Goal: Information Seeking & Learning: Learn about a topic

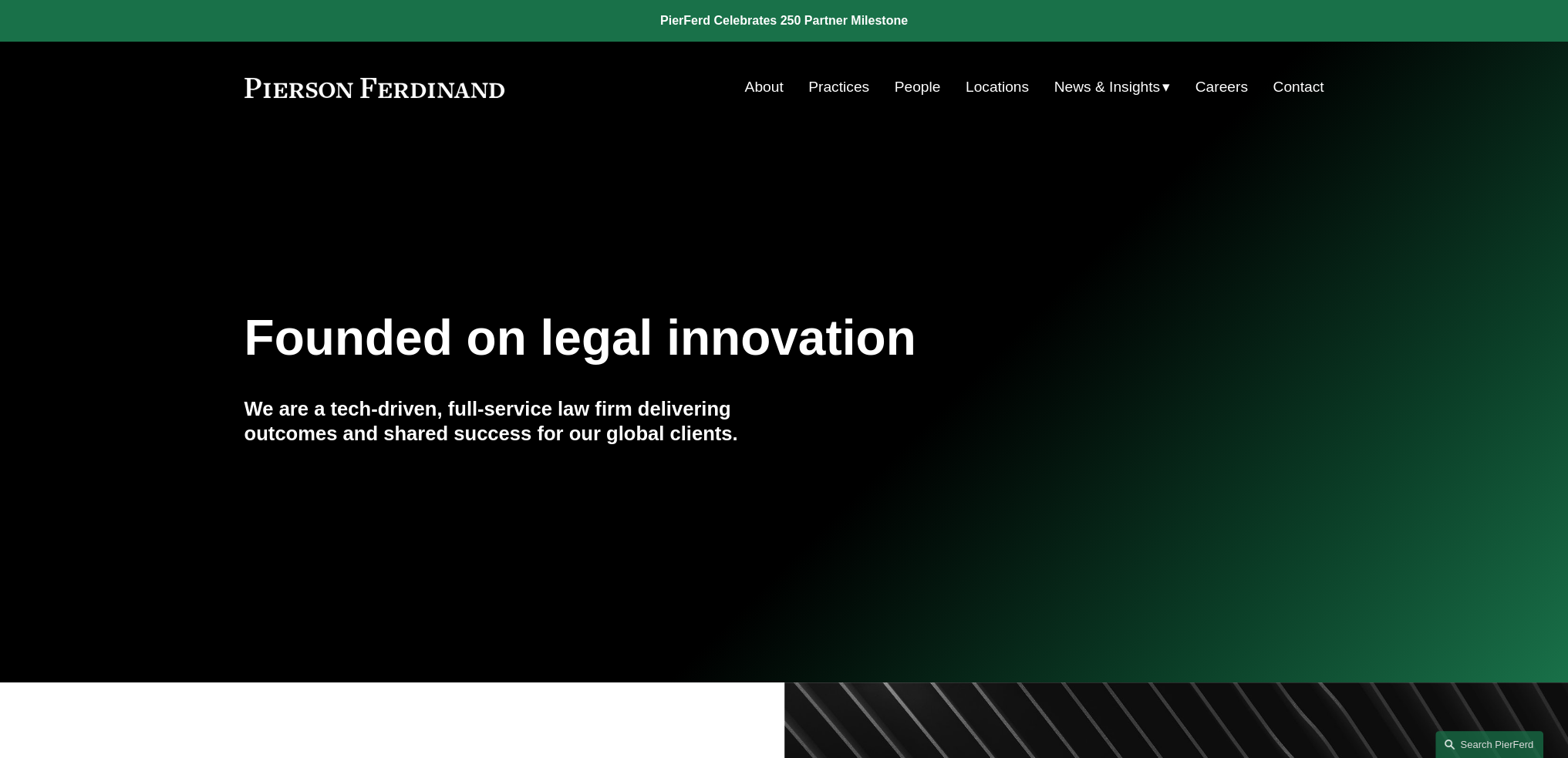
click at [894, 89] on link "People" at bounding box center [917, 87] width 46 height 29
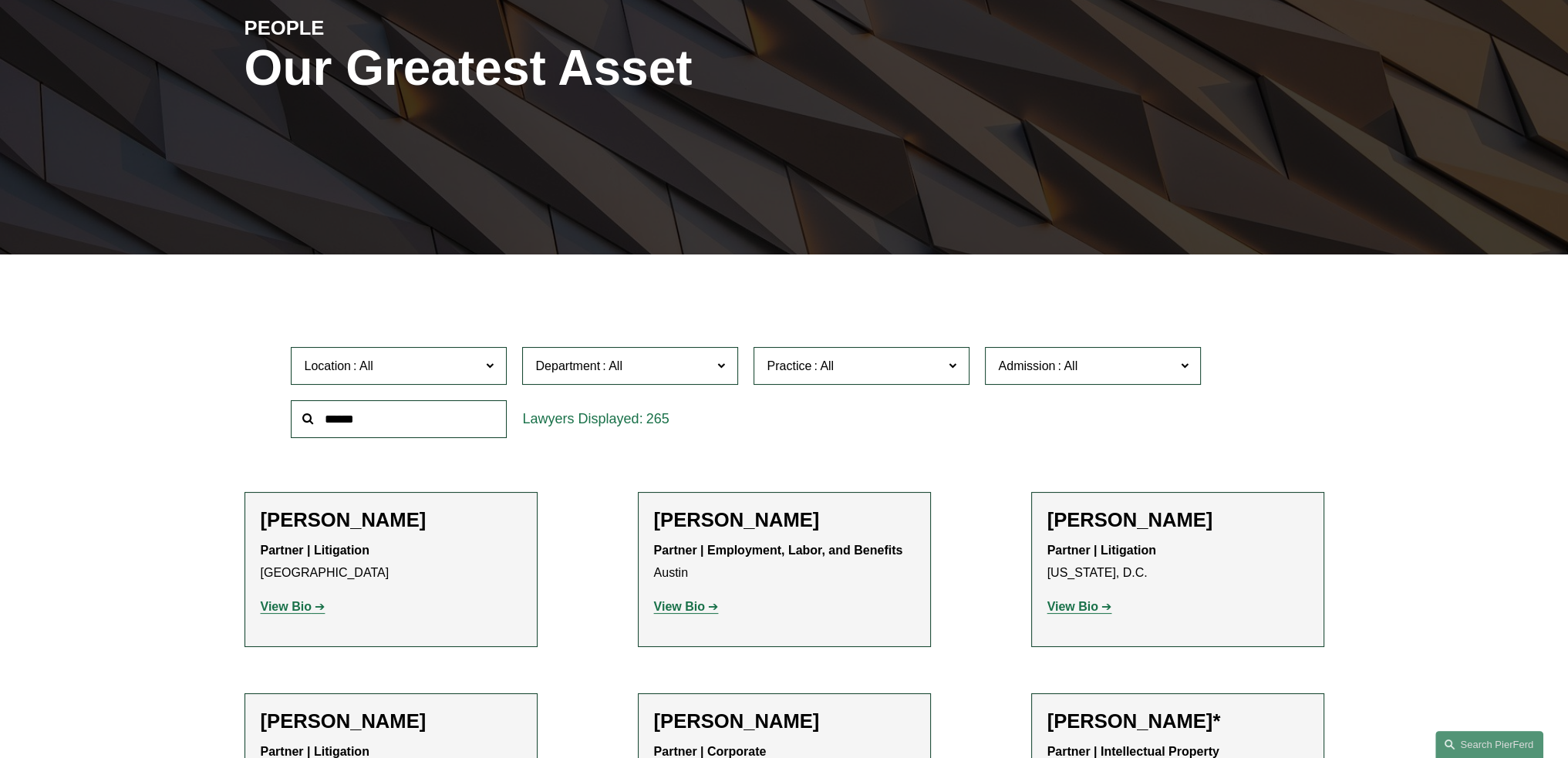
scroll to position [232, 0]
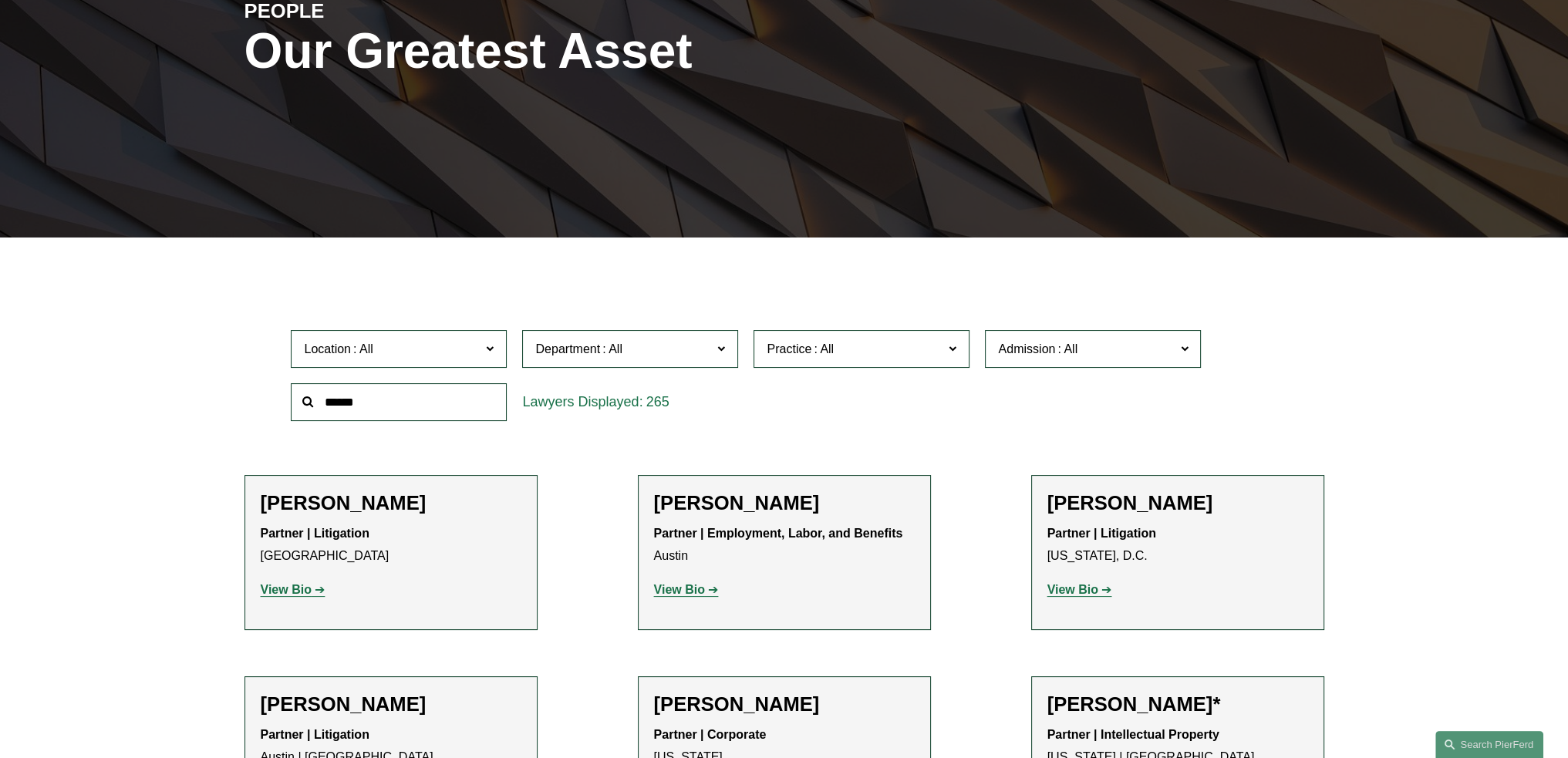
click at [484, 403] on input "text" at bounding box center [399, 402] width 216 height 37
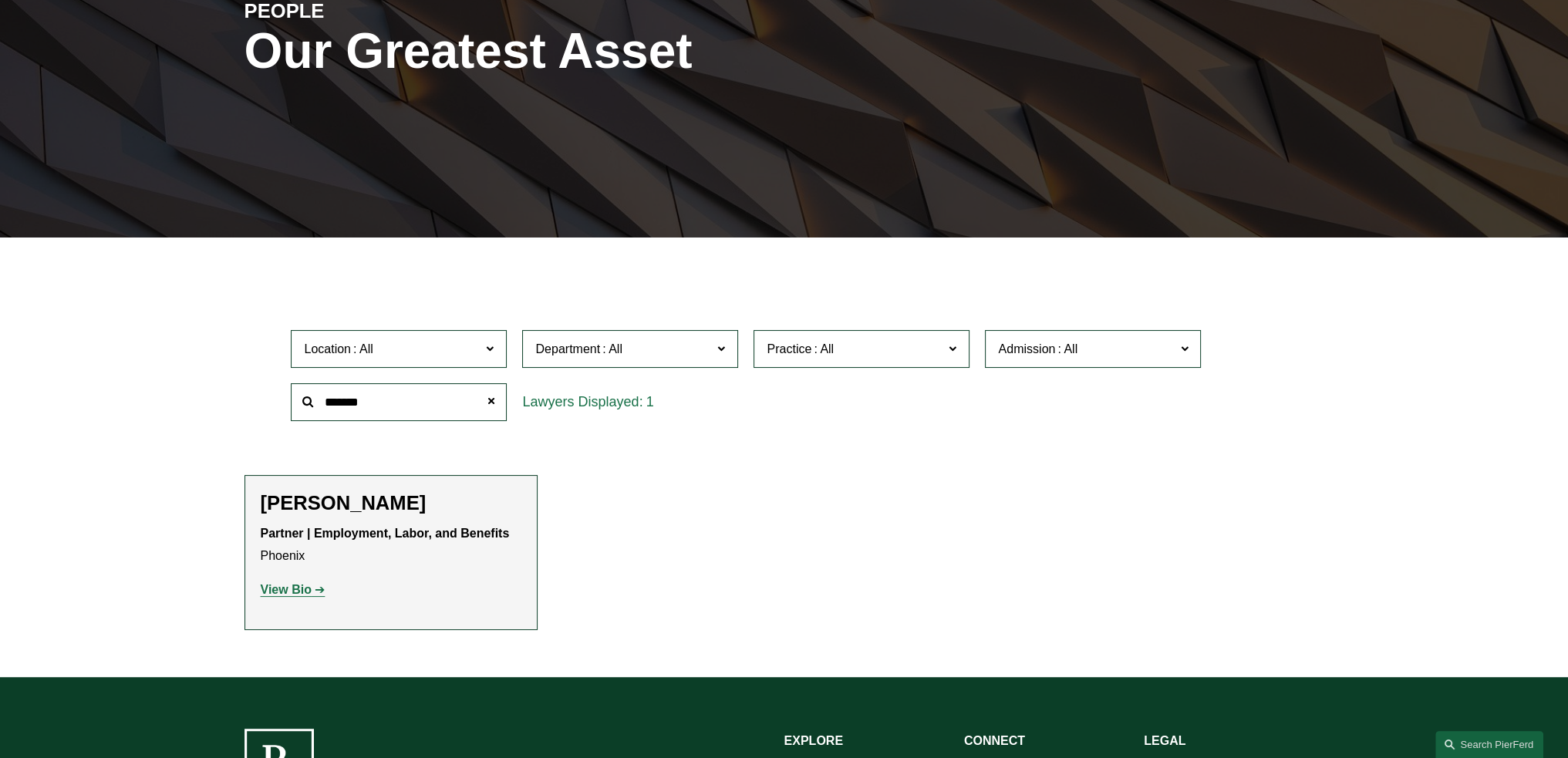
type input "*******"
click at [371, 505] on h2 "[PERSON_NAME]" at bounding box center [390, 503] width 260 height 24
click at [309, 591] on strong "View Bio" at bounding box center [286, 589] width 51 height 13
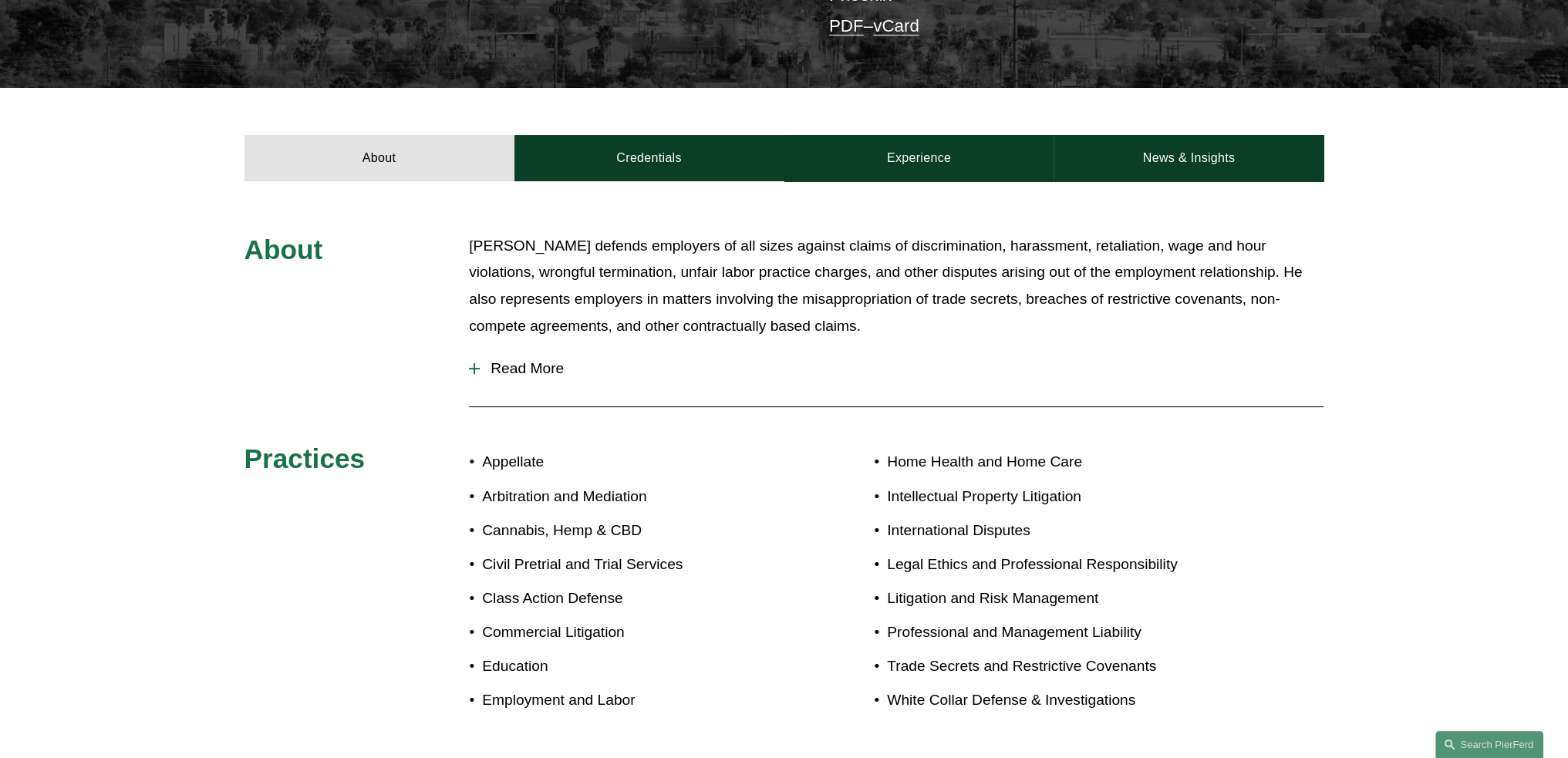
scroll to position [540, 0]
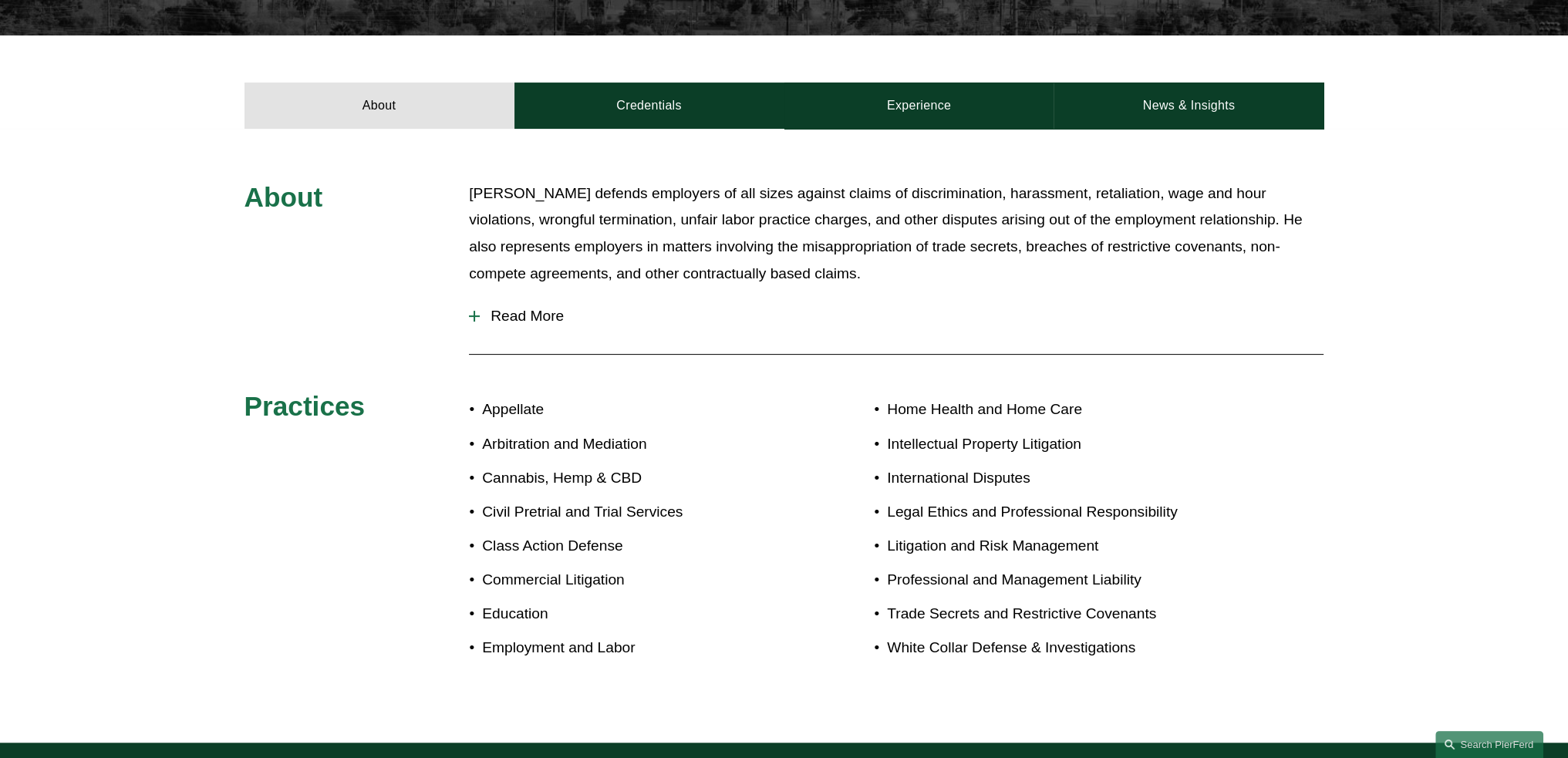
click at [508, 307] on span "Read More" at bounding box center [901, 315] width 843 height 17
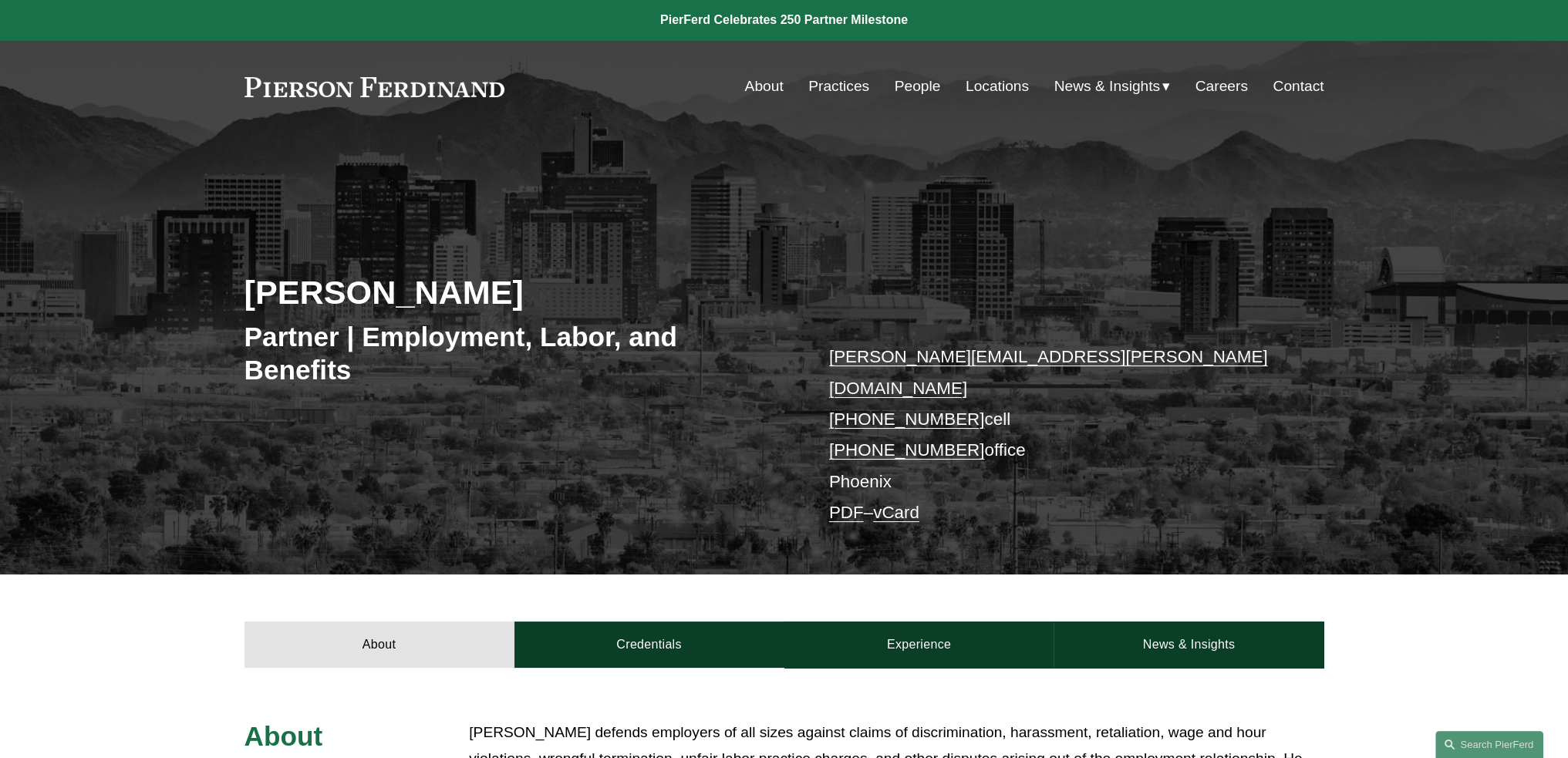
scroll to position [0, 0]
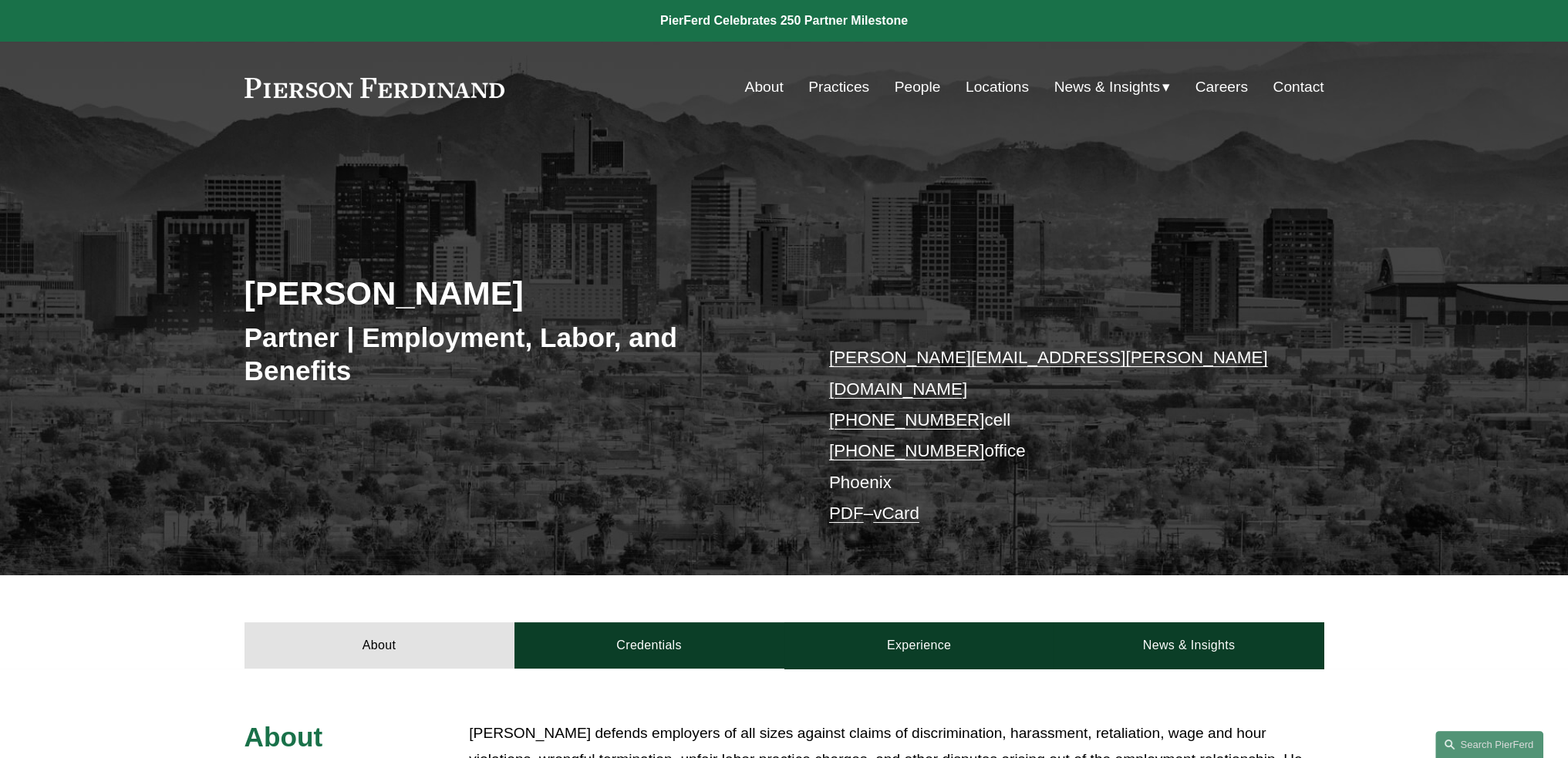
click at [894, 81] on link "People" at bounding box center [917, 87] width 46 height 29
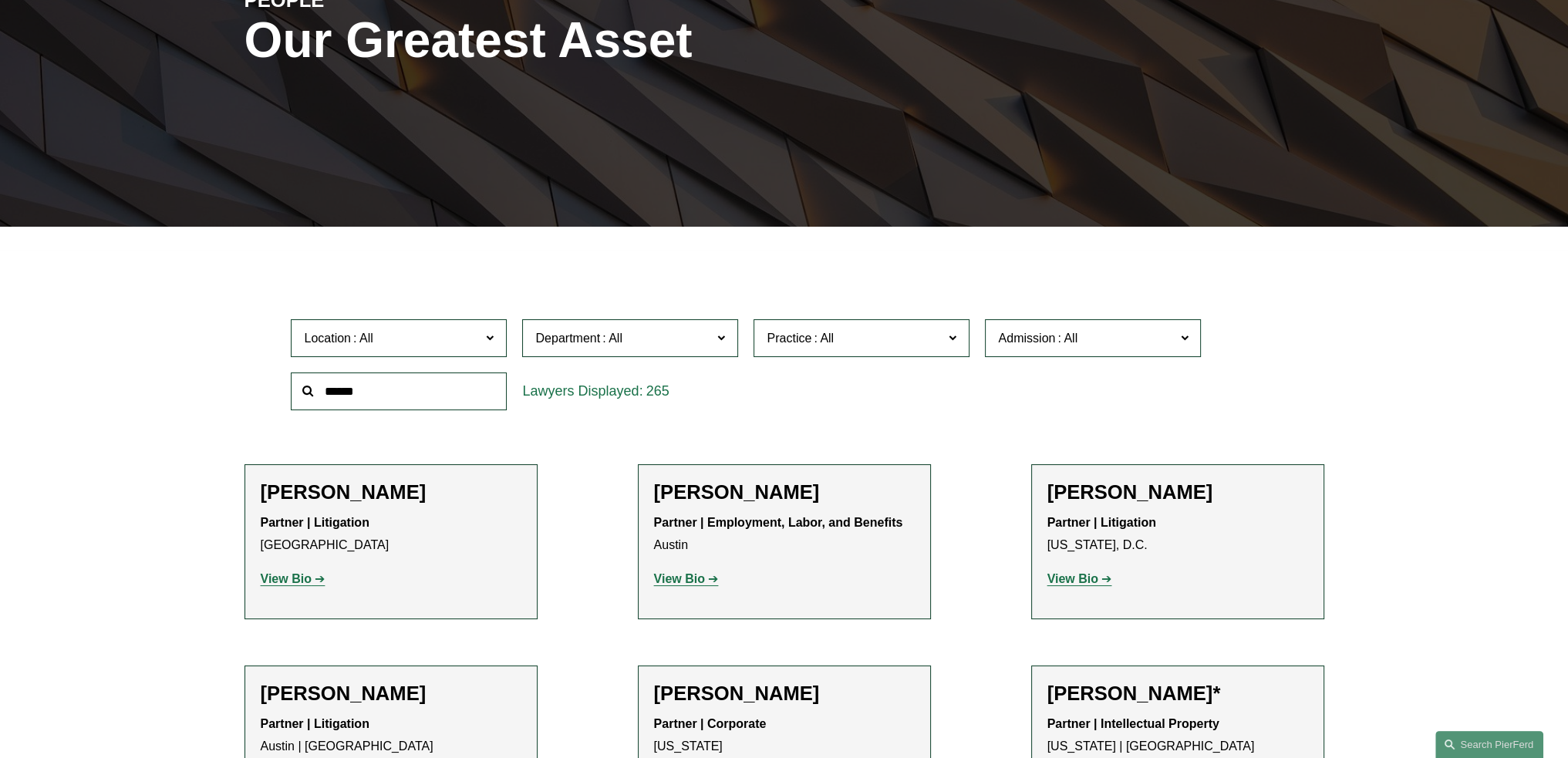
scroll to position [308, 0]
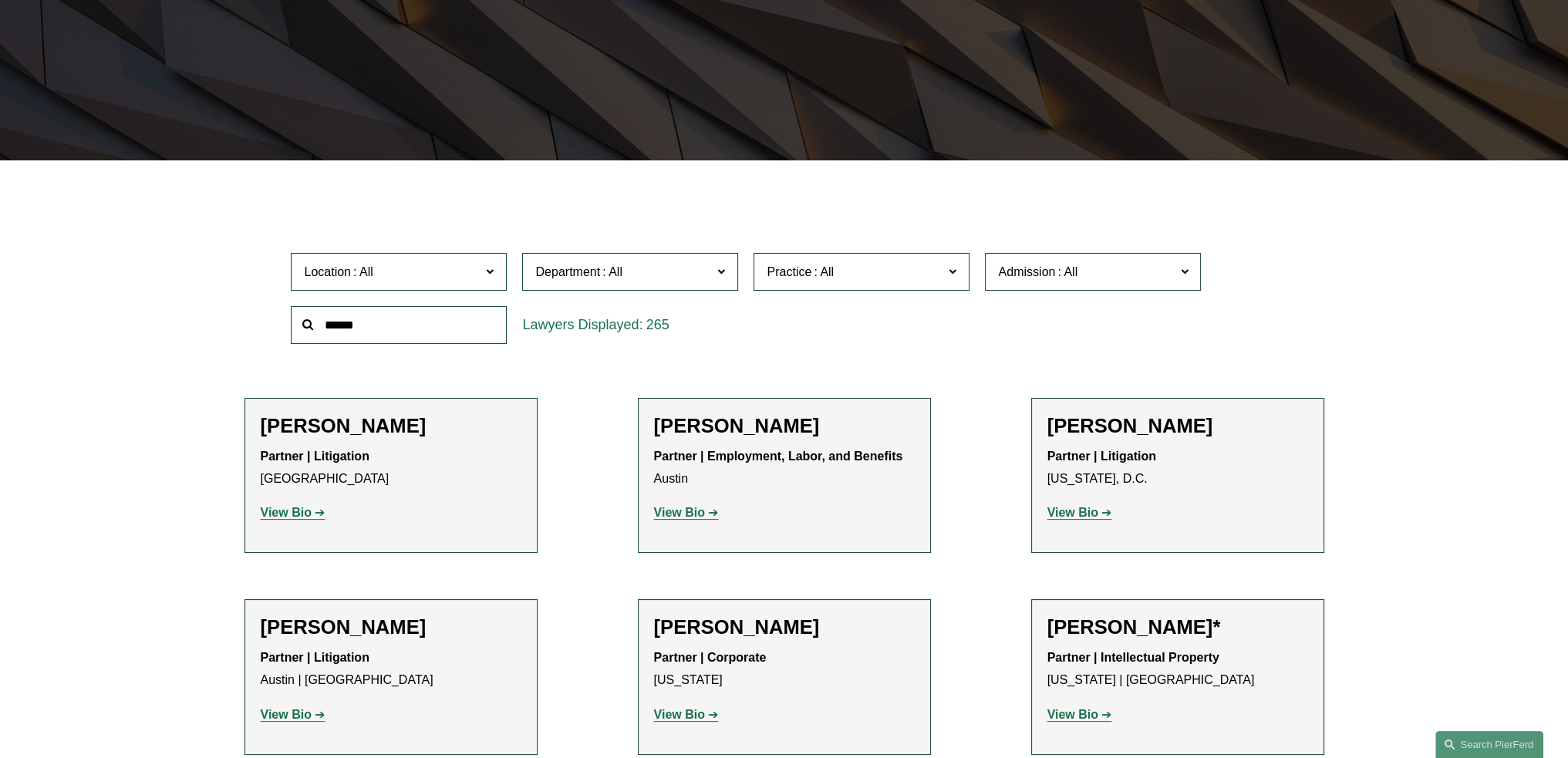
click at [432, 343] on input "text" at bounding box center [399, 325] width 216 height 37
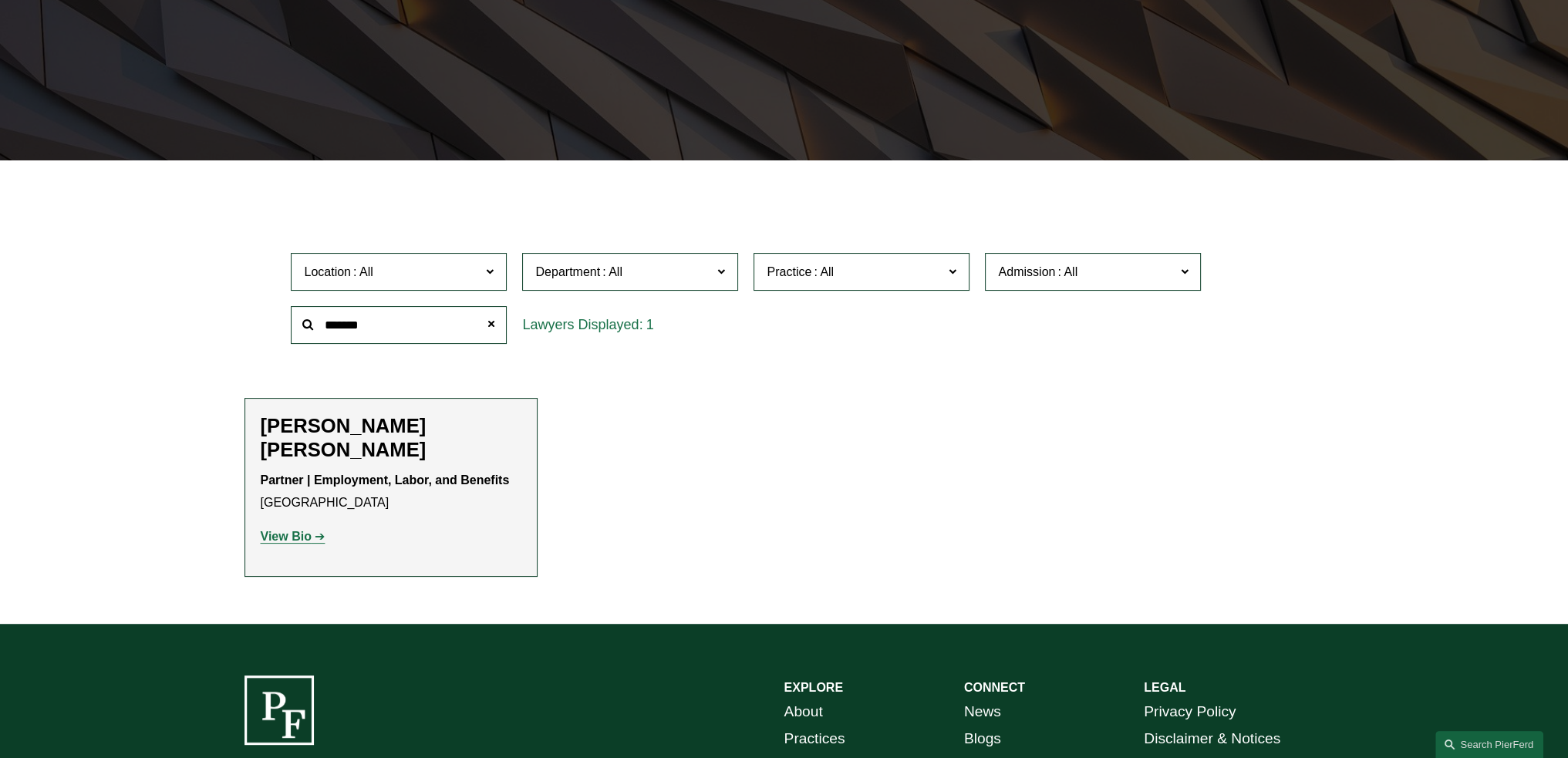
type input "*******"
click at [438, 426] on h2 "[PERSON_NAME] [PERSON_NAME]" at bounding box center [390, 438] width 260 height 48
click at [297, 534] on strong "View Bio" at bounding box center [286, 536] width 51 height 13
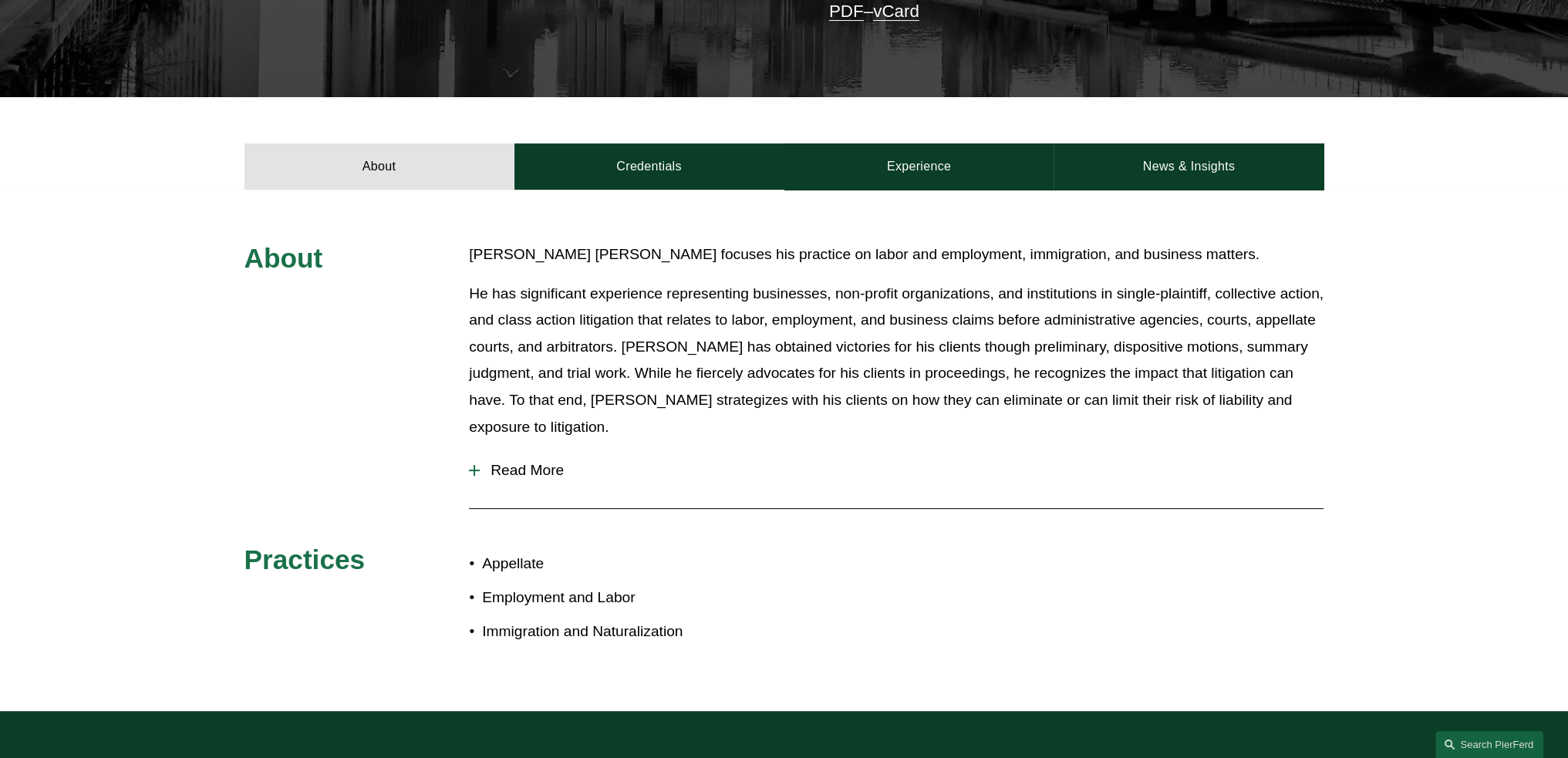
scroll to position [540, 0]
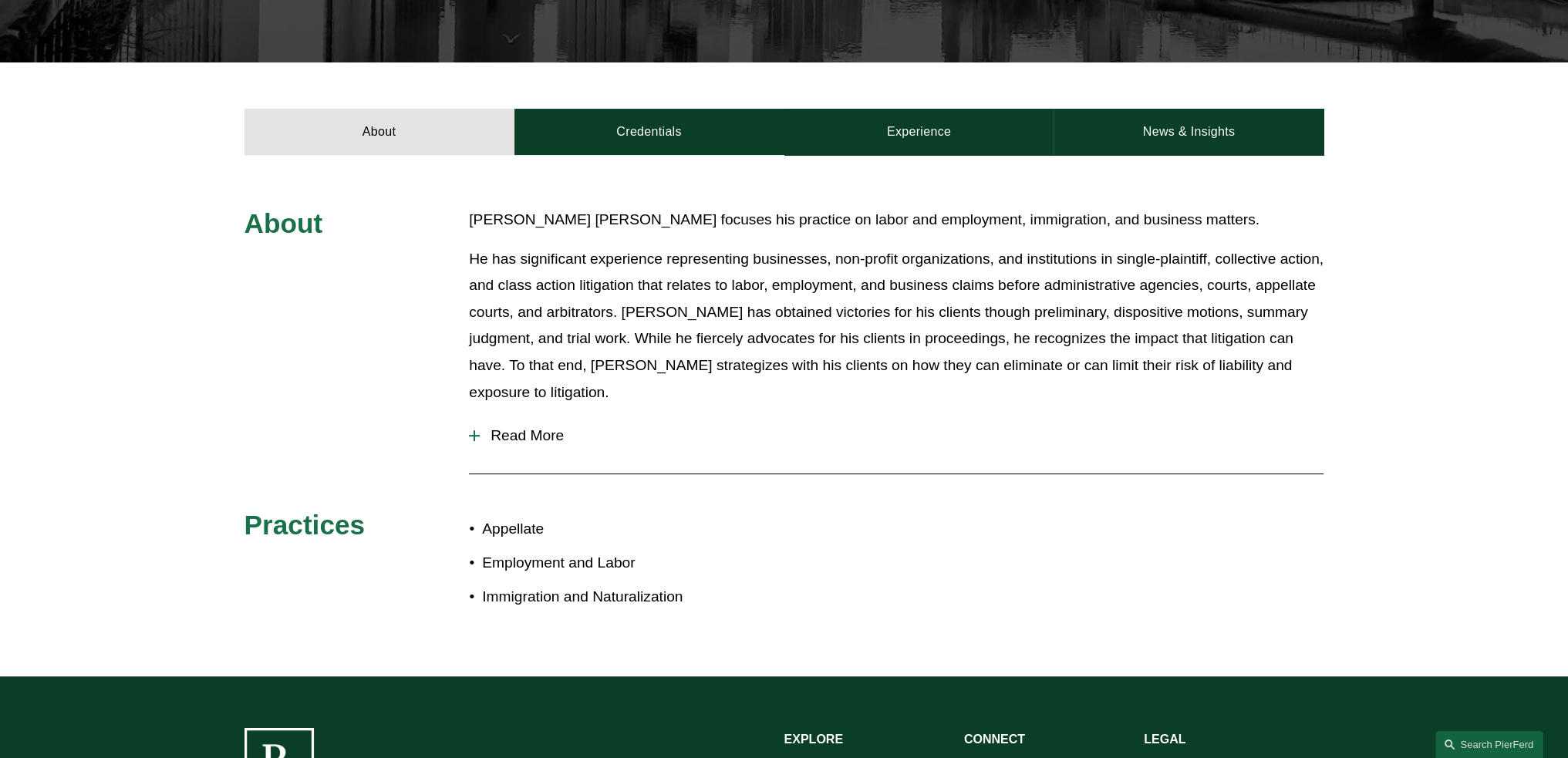
click at [477, 430] on div at bounding box center [474, 435] width 11 height 11
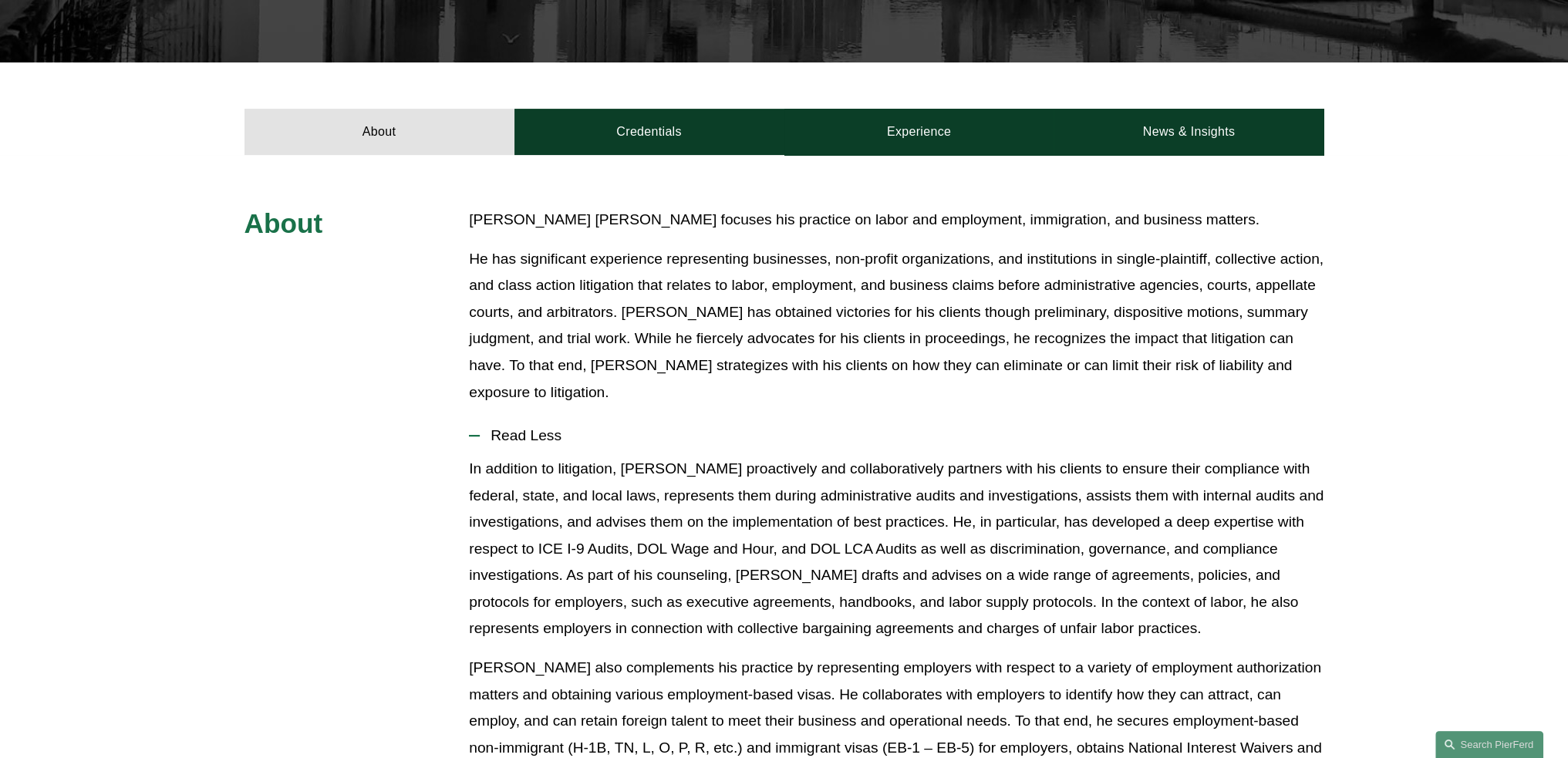
click at [774, 567] on p "In addition to litigation, Giovanni proactively and collaboratively partners wi…" at bounding box center [896, 549] width 854 height 187
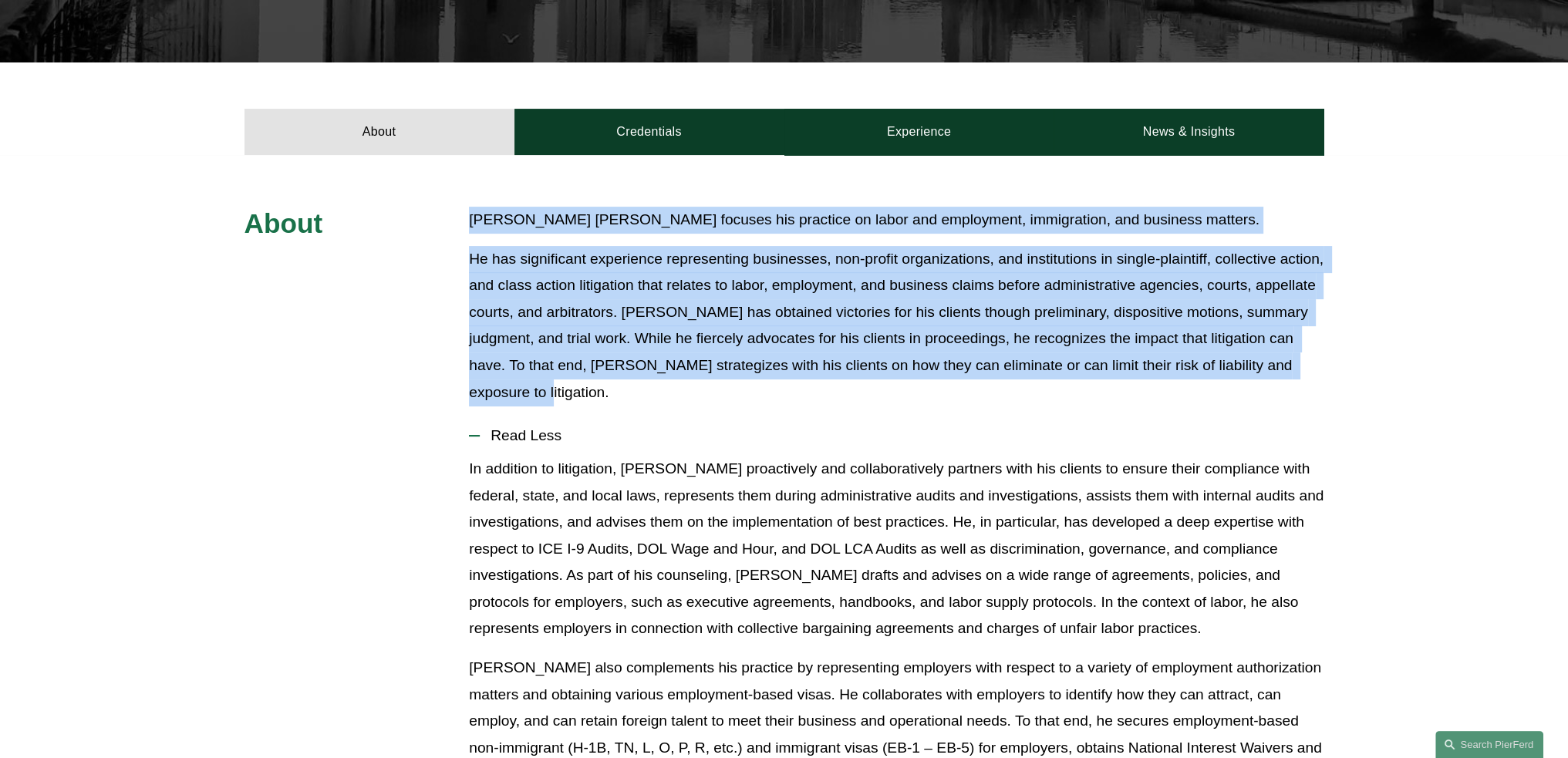
drag, startPoint x: 469, startPoint y: 171, endPoint x: 534, endPoint y: 339, distance: 180.1
click at [534, 339] on div "Giovanni Antonucci Di Cesare focuses his practice on labor and employment, immi…" at bounding box center [896, 305] width 854 height 199
copy div "Giovanni Antonucci Di Cesare focuses his practice on labor and employment, immi…"
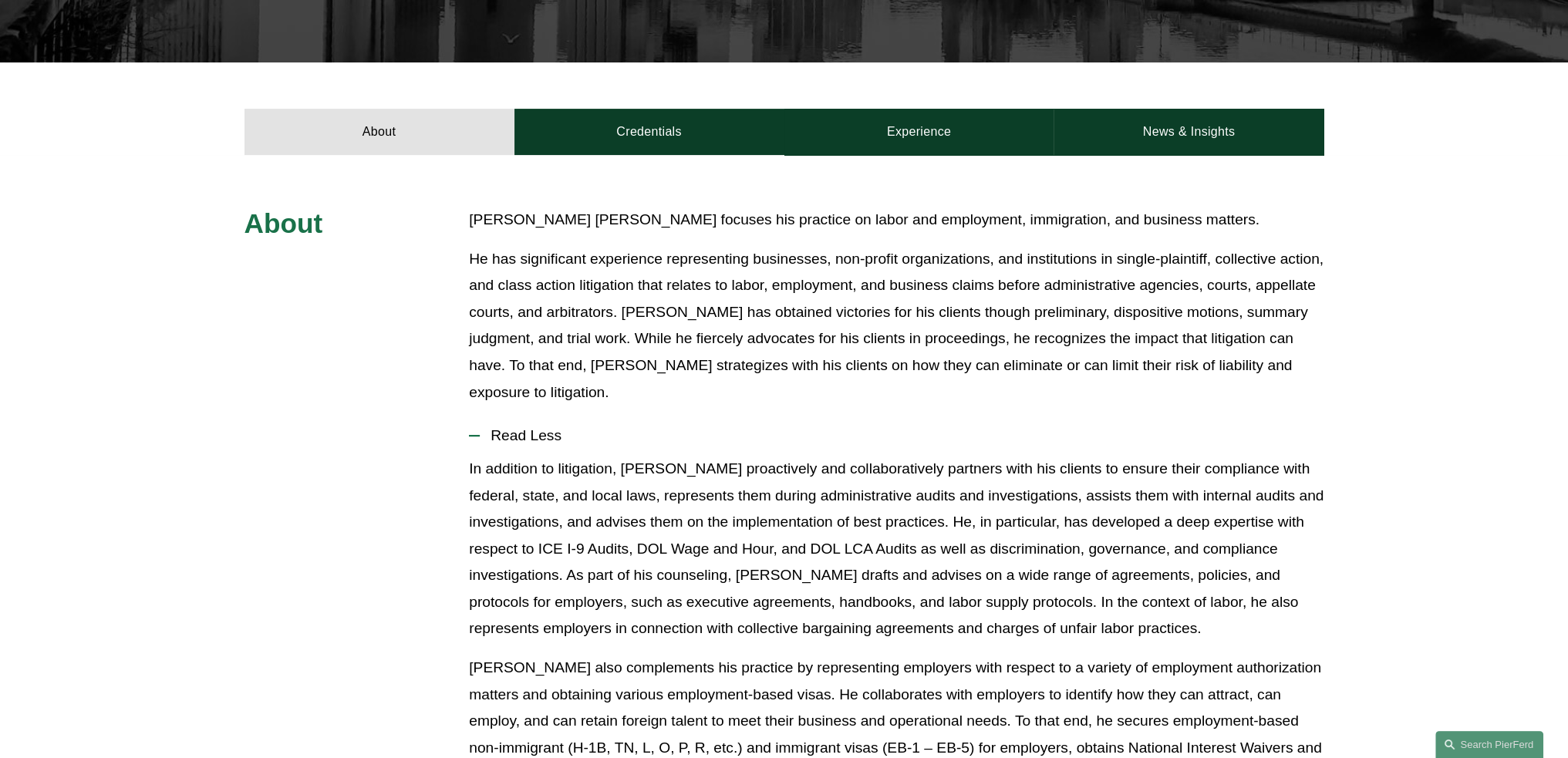
click at [667, 573] on p "In addition to litigation, Giovanni proactively and collaboratively partners wi…" at bounding box center [896, 549] width 854 height 187
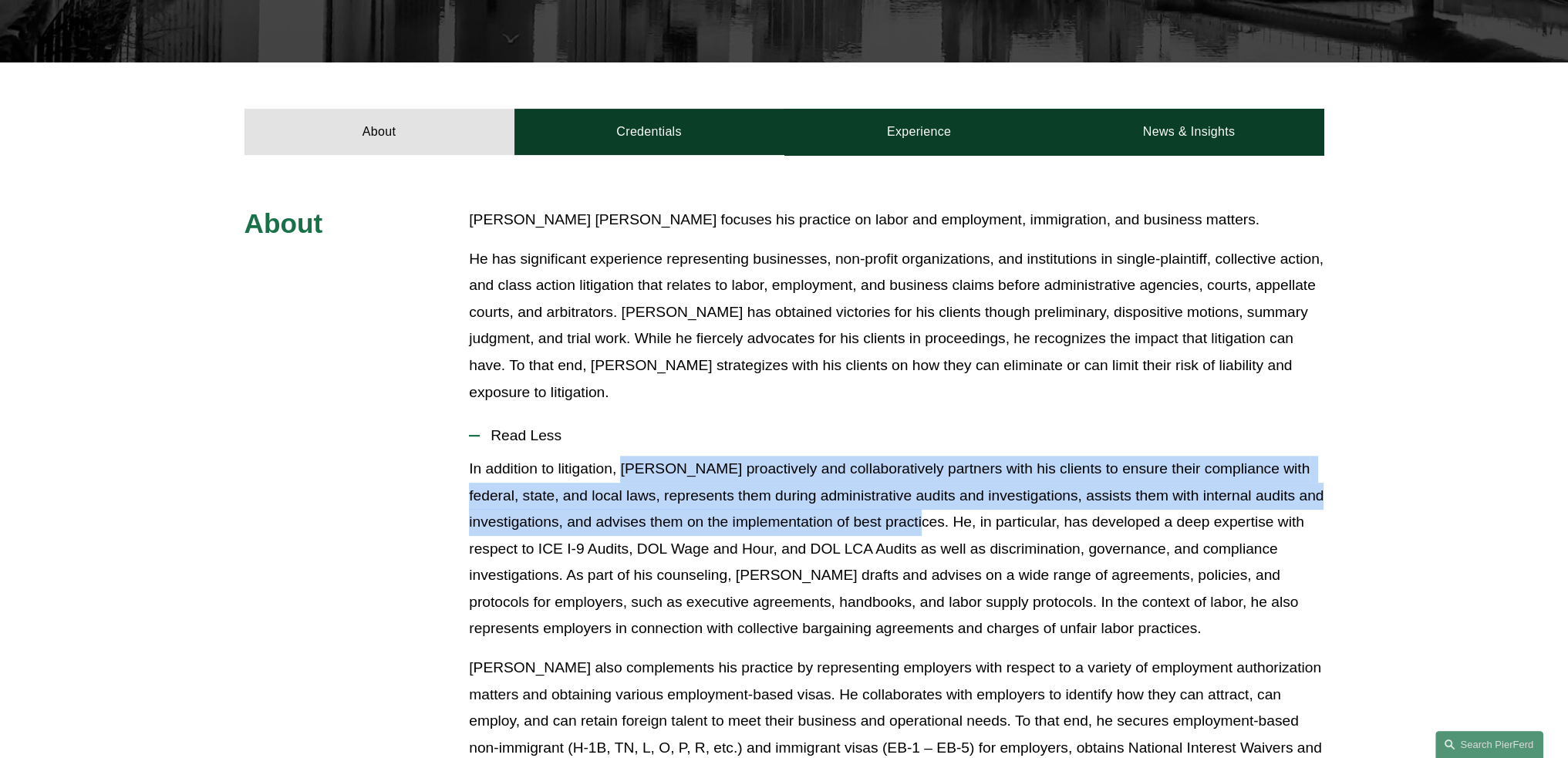
drag, startPoint x: 625, startPoint y: 418, endPoint x: 953, endPoint y: 473, distance: 332.6
click at [953, 473] on p "In addition to litigation, Giovanni proactively and collaboratively partners wi…" at bounding box center [896, 549] width 854 height 187
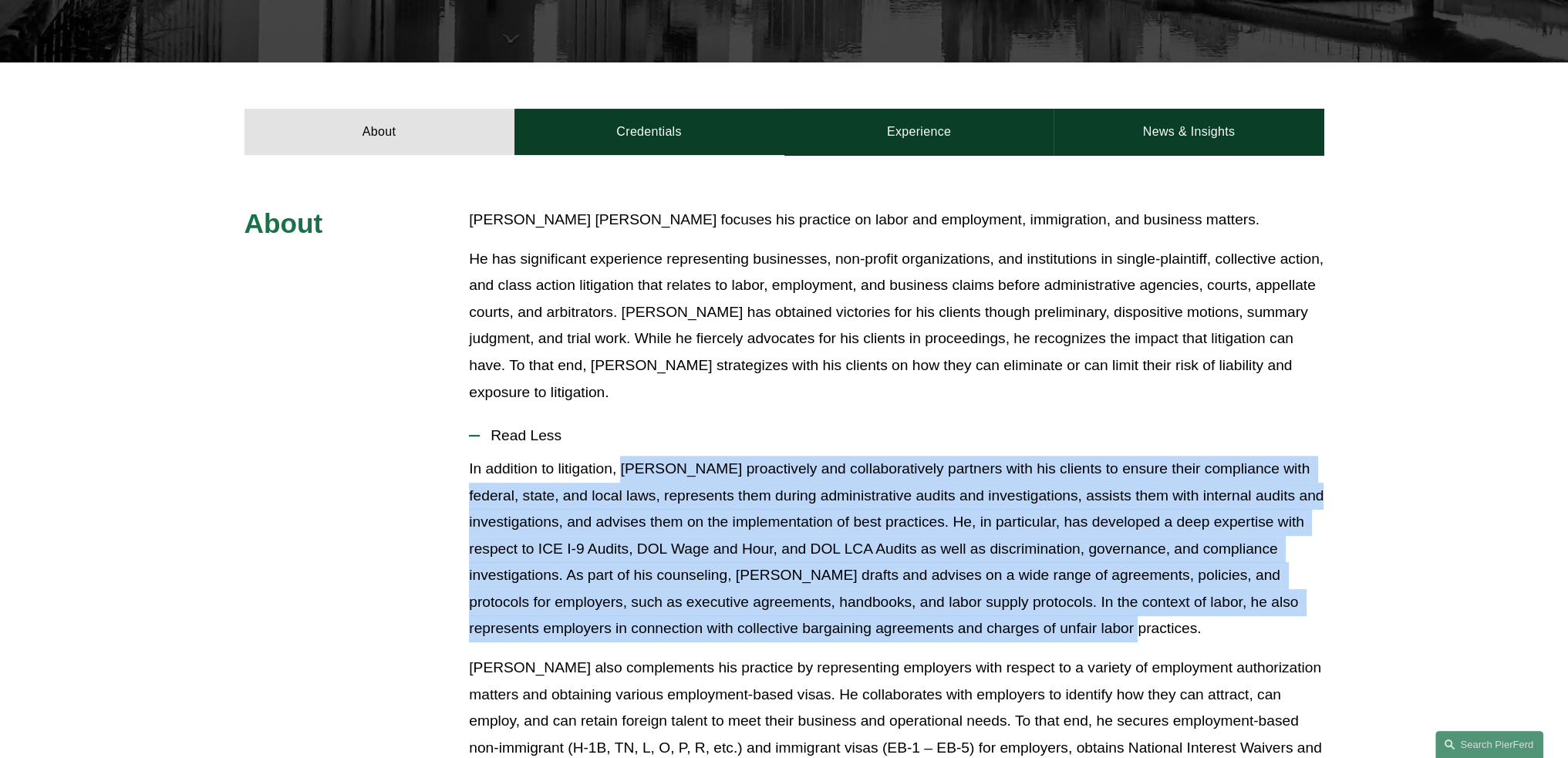
click at [1137, 580] on p "In addition to litigation, Giovanni proactively and collaboratively partners wi…" at bounding box center [896, 549] width 854 height 187
copy p "Giovanni proactively and collaboratively partners with his clients to ensure th…"
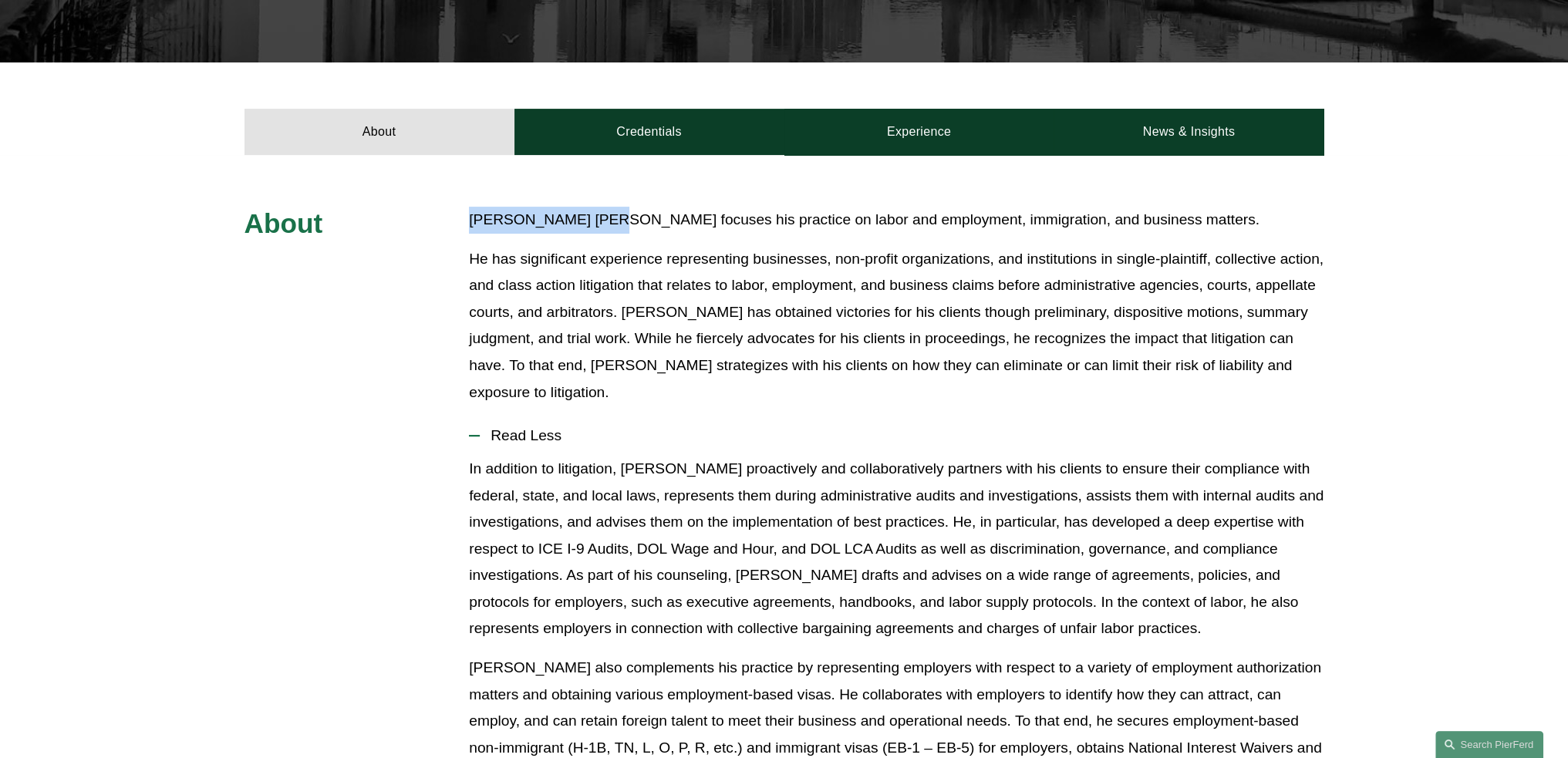
drag, startPoint x: 469, startPoint y: 175, endPoint x: 597, endPoint y: 172, distance: 128.0
click at [597, 206] on p "Giovanni Antonucci Di Cesare focuses his practice on labor and employment, immi…" at bounding box center [896, 219] width 854 height 27
copy p "Giovanni Antonucci"
